Goal: Task Accomplishment & Management: Use online tool/utility

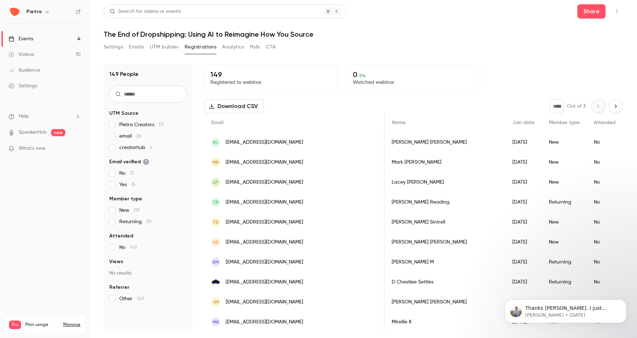
scroll to position [0, 357]
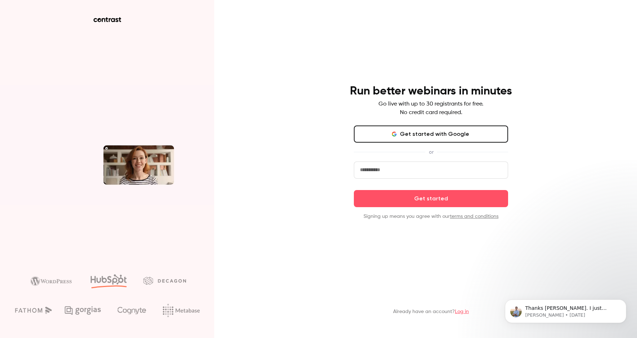
click at [400, 130] on button "Get started with Google" at bounding box center [431, 134] width 154 height 17
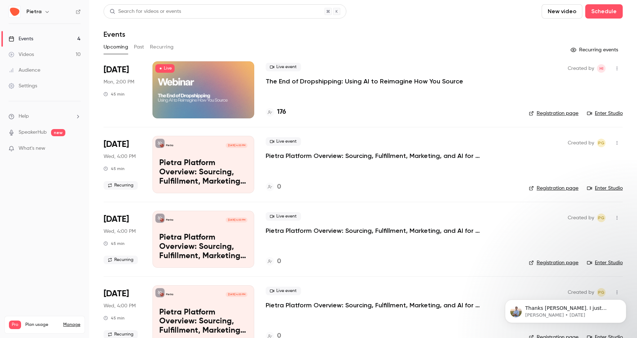
click at [595, 113] on link "Enter Studio" at bounding box center [605, 113] width 36 height 7
